Goal: Entertainment & Leisure: Consume media (video, audio)

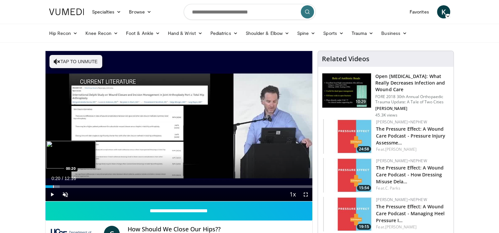
click at [53, 187] on div "Progress Bar" at bounding box center [53, 187] width 1 height 3
click at [58, 187] on div "Progress Bar" at bounding box center [58, 187] width 1 height 3
click at [66, 186] on div "Progress Bar" at bounding box center [66, 187] width 1 height 3
click at [73, 186] on div "Progress Bar" at bounding box center [73, 187] width 1 height 3
click at [87, 186] on div "Progress Bar" at bounding box center [87, 187] width 1 height 3
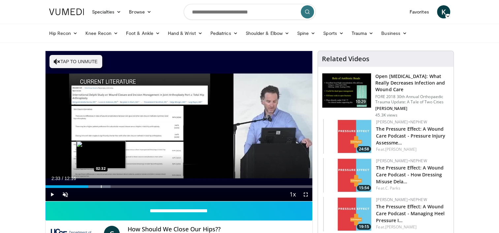
click at [101, 186] on div "Progress Bar" at bounding box center [101, 187] width 1 height 3
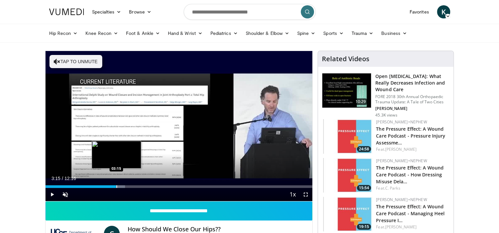
click at [116, 186] on div "Progress Bar" at bounding box center [116, 187] width 1 height 3
click at [127, 185] on div "Loaded : 35.26% 03:16 03:46" at bounding box center [179, 185] width 267 height 6
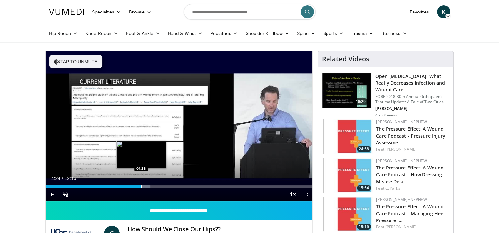
click at [141, 184] on div "Loaded : 39.33% 03:47 04:23" at bounding box center [179, 185] width 267 height 6
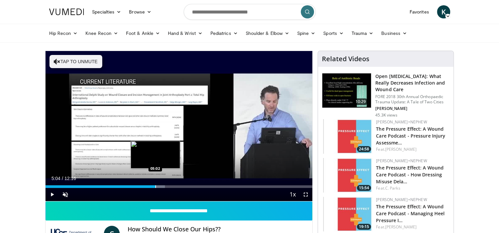
click at [156, 186] on div "Progress Bar" at bounding box center [155, 187] width 1 height 3
click at [166, 186] on div "Progress Bar" at bounding box center [166, 187] width 1 height 3
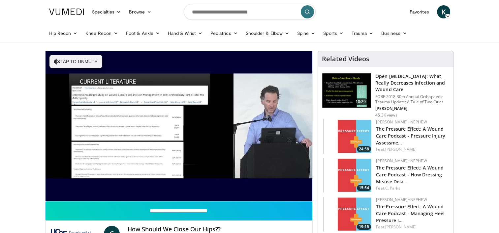
click at [175, 186] on video-js "**********" at bounding box center [179, 126] width 267 height 151
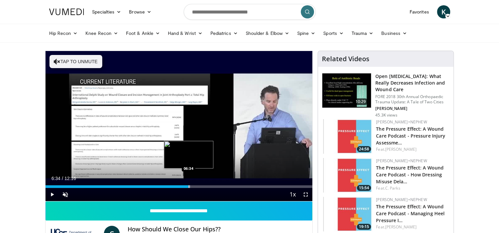
click at [189, 186] on div "Progress Bar" at bounding box center [189, 187] width 1 height 3
click at [201, 186] on div "Progress Bar" at bounding box center [201, 187] width 1 height 3
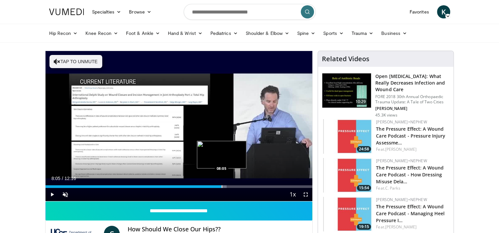
click at [222, 186] on div "Progress Bar" at bounding box center [222, 187] width 1 height 3
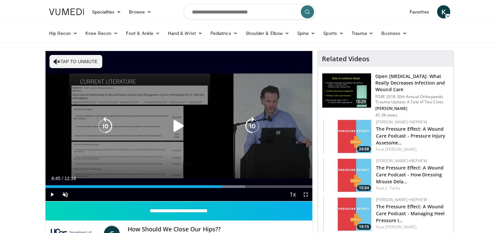
click at [236, 187] on div "Progress Bar" at bounding box center [228, 187] width 34 height 3
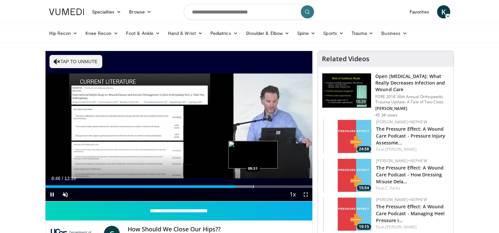
click at [253, 188] on div "Progress Bar" at bounding box center [253, 187] width 1 height 3
click at [267, 188] on div "Progress Bar" at bounding box center [267, 187] width 1 height 3
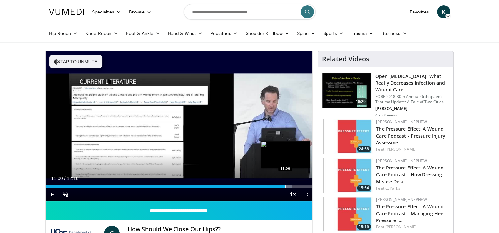
click at [285, 187] on div "Progress Bar" at bounding box center [285, 187] width 1 height 3
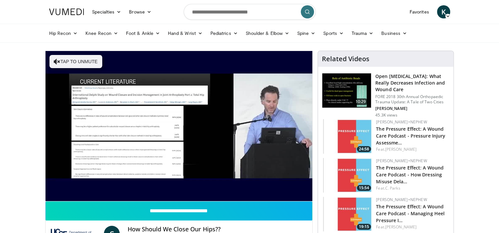
click at [293, 187] on div "10 seconds Tap to unmute" at bounding box center [179, 126] width 267 height 150
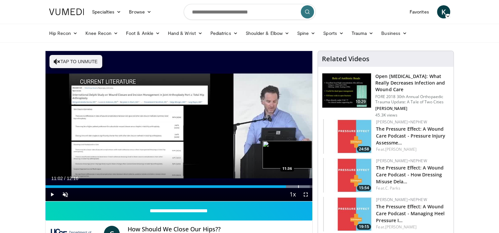
click at [298, 187] on div "Progress Bar" at bounding box center [292, 187] width 35 height 3
click at [305, 187] on div "Progress Bar" at bounding box center [305, 187] width 1 height 3
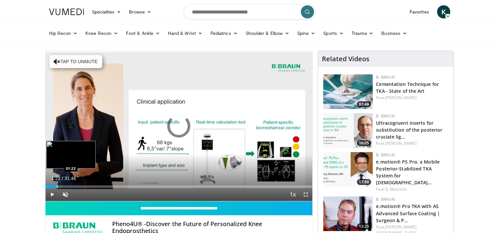
click at [57, 186] on div "Progress Bar" at bounding box center [57, 187] width 1 height 3
click at [67, 186] on div "Progress Bar" at bounding box center [67, 187] width 1 height 3
click at [78, 186] on div "Progress Bar" at bounding box center [78, 187] width 1 height 3
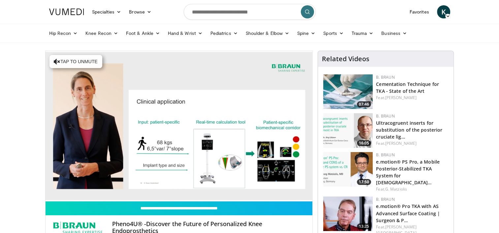
click at [103, 186] on video-js "**********" at bounding box center [179, 126] width 267 height 151
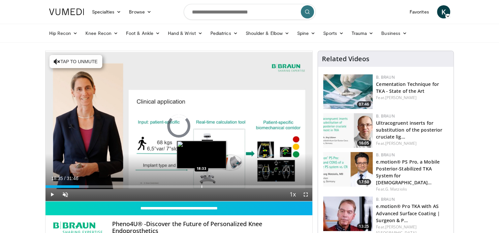
click at [201, 185] on div "Loaded : 16.13% 04:02 18:33" at bounding box center [179, 185] width 267 height 6
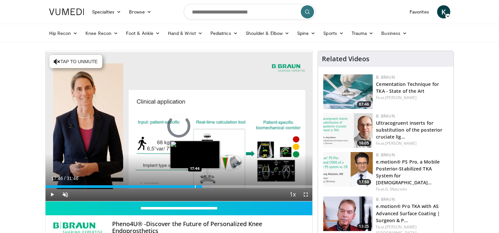
click at [195, 186] on div "Progress Bar" at bounding box center [195, 187] width 1 height 3
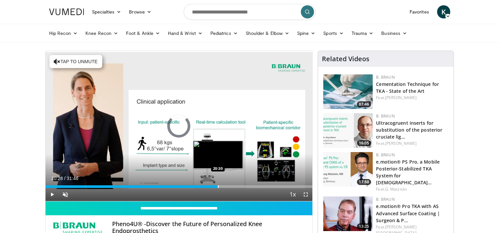
click at [217, 186] on div "Loaded : 0.00% 20:28 20:30" at bounding box center [179, 187] width 267 height 3
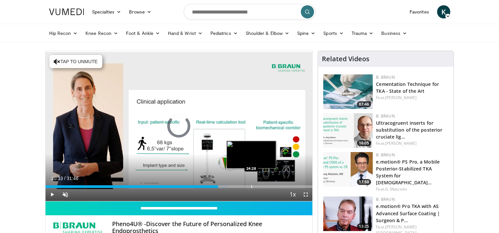
click at [251, 182] on div "Loaded : 68.16% 20:33 24:28" at bounding box center [179, 185] width 267 height 6
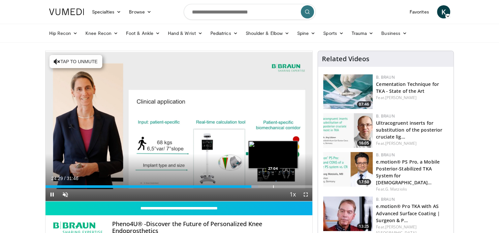
click at [273, 187] on div "Progress Bar" at bounding box center [273, 187] width 1 height 3
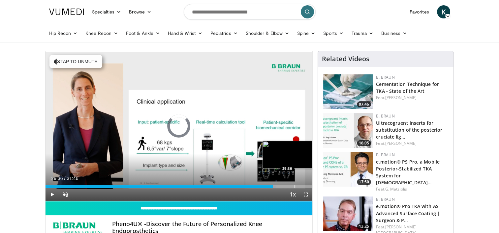
click at [294, 182] on div "Loaded : 86.37% 27:04 29:36" at bounding box center [179, 185] width 267 height 6
